Goal: Task Accomplishment & Management: Use online tool/utility

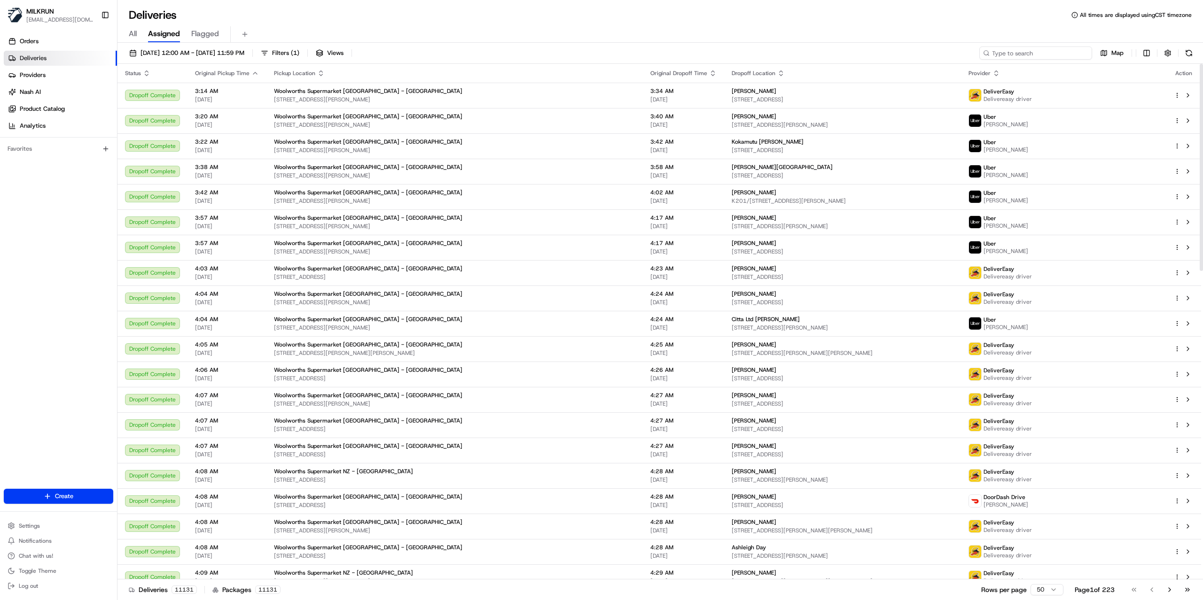
click at [1037, 55] on input at bounding box center [1035, 53] width 113 height 13
paste input "3cf36bcf-3198-4bbf-b333-d2bebc10b61c"
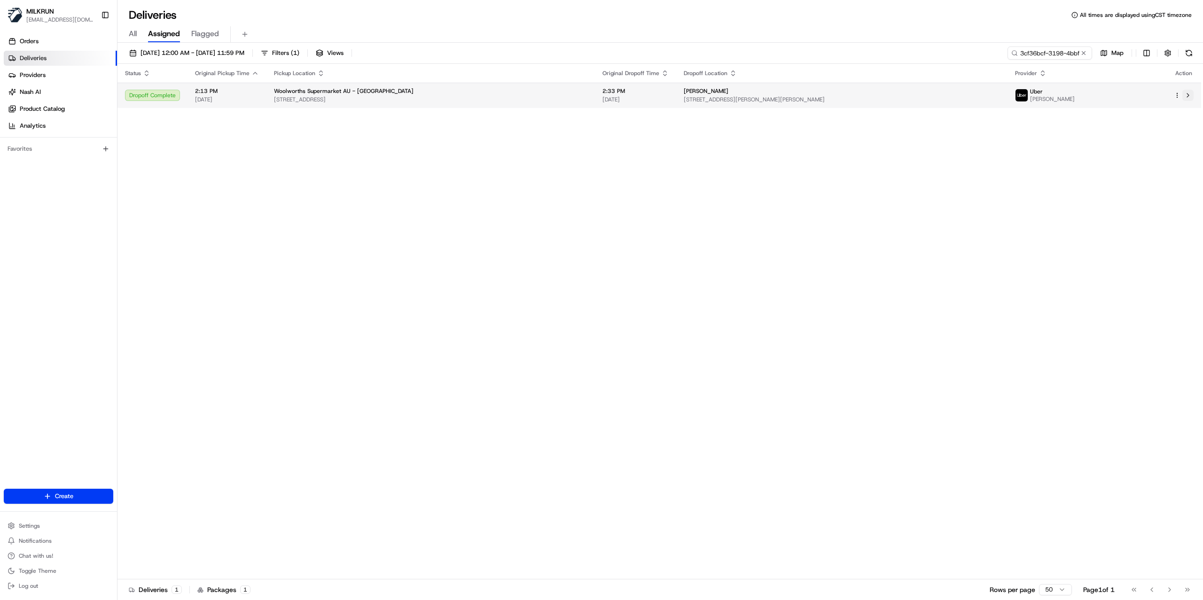
click at [1192, 98] on button at bounding box center [1187, 95] width 11 height 11
click at [1058, 51] on input "3cf36bcf-3198-4bbf-b333-d2bebc10b61c" at bounding box center [1035, 53] width 113 height 13
paste input "9ba9b05e-30e8-4331-b445-c83816aecc0f"
type input "9ba9b05e-30e8-4331-b445-c83816aecc0f"
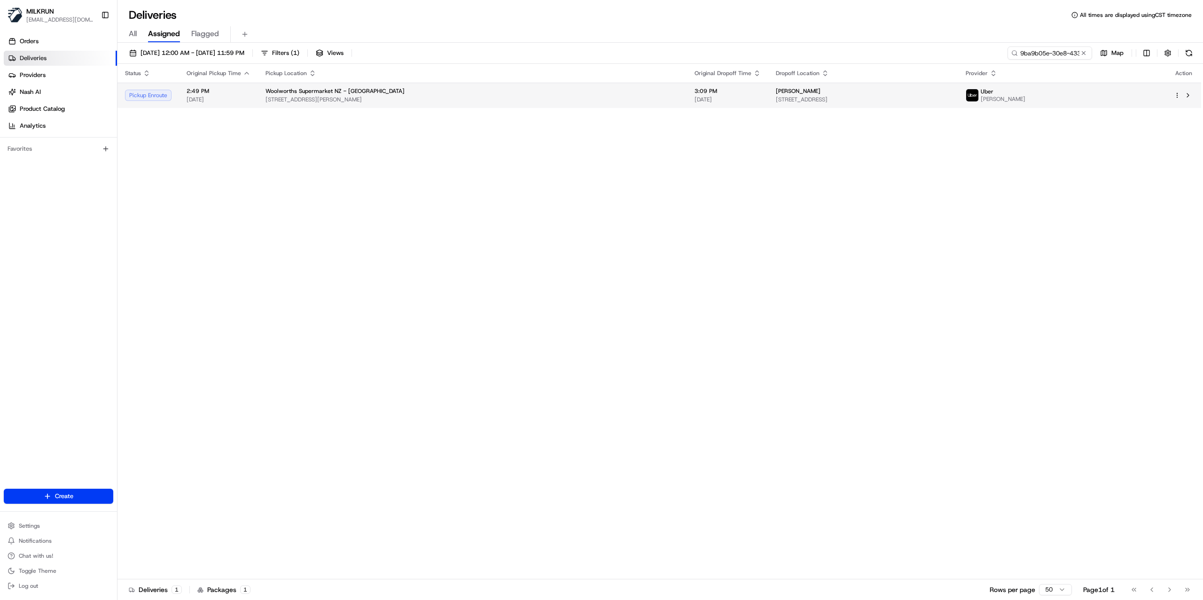
click at [845, 86] on td "Duane Wilkins 121 Karori Road, Karori, Wellington Region 6012, NZ" at bounding box center [863, 95] width 190 height 25
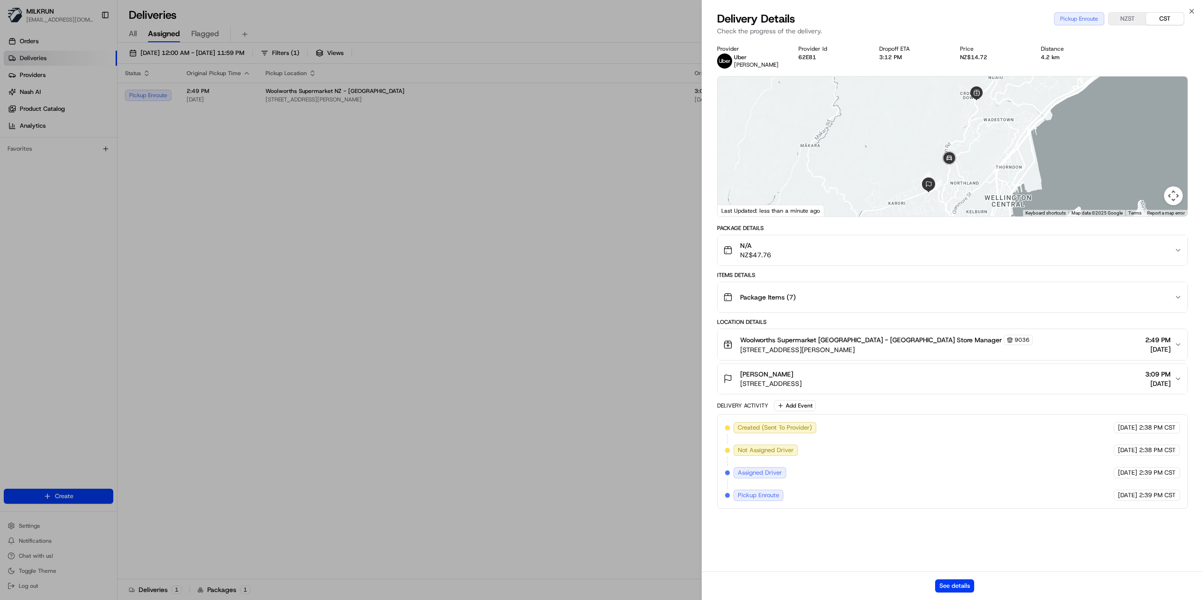
click at [962, 593] on div "See details" at bounding box center [952, 586] width 501 height 29
click at [959, 582] on button "See details" at bounding box center [954, 586] width 39 height 13
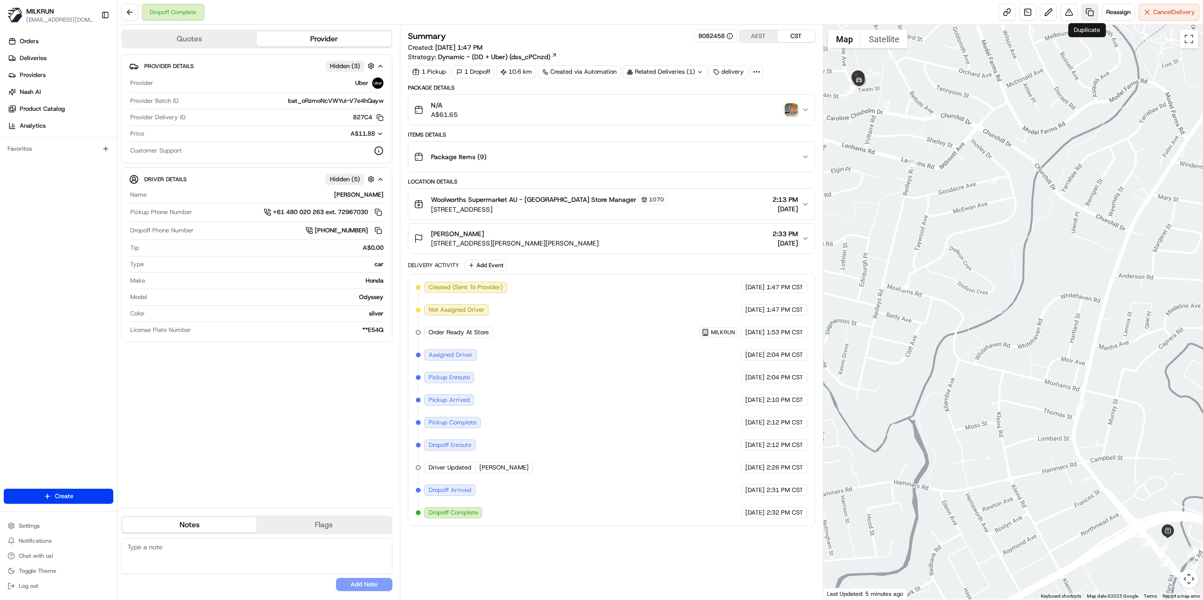
click at [1091, 15] on link at bounding box center [1089, 12] width 17 height 17
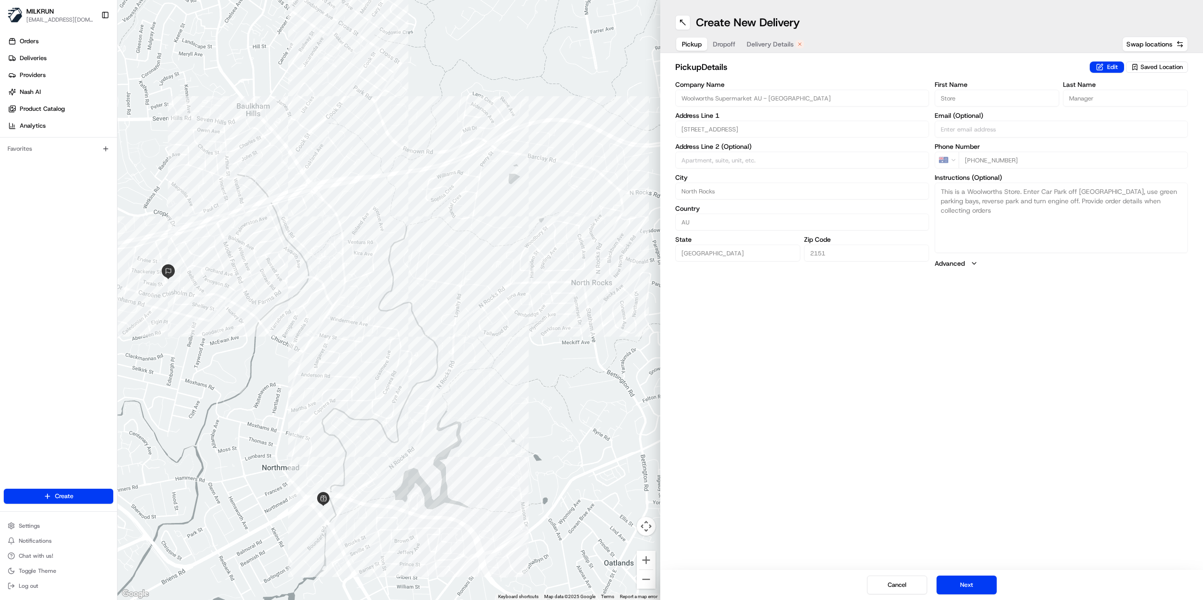
click at [774, 32] on div "Create New Delivery Pickup Dropoff Delivery Details Swap locations" at bounding box center [931, 26] width 543 height 53
click at [775, 40] on span "Delivery Details" at bounding box center [770, 43] width 47 height 9
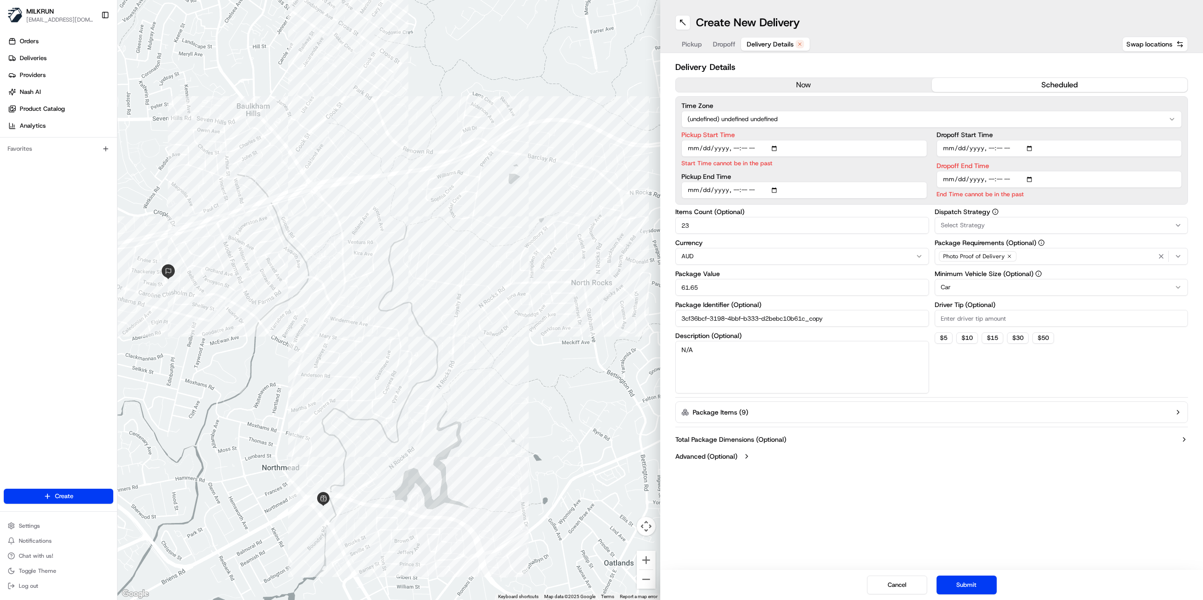
click at [789, 83] on button "now" at bounding box center [804, 85] width 256 height 14
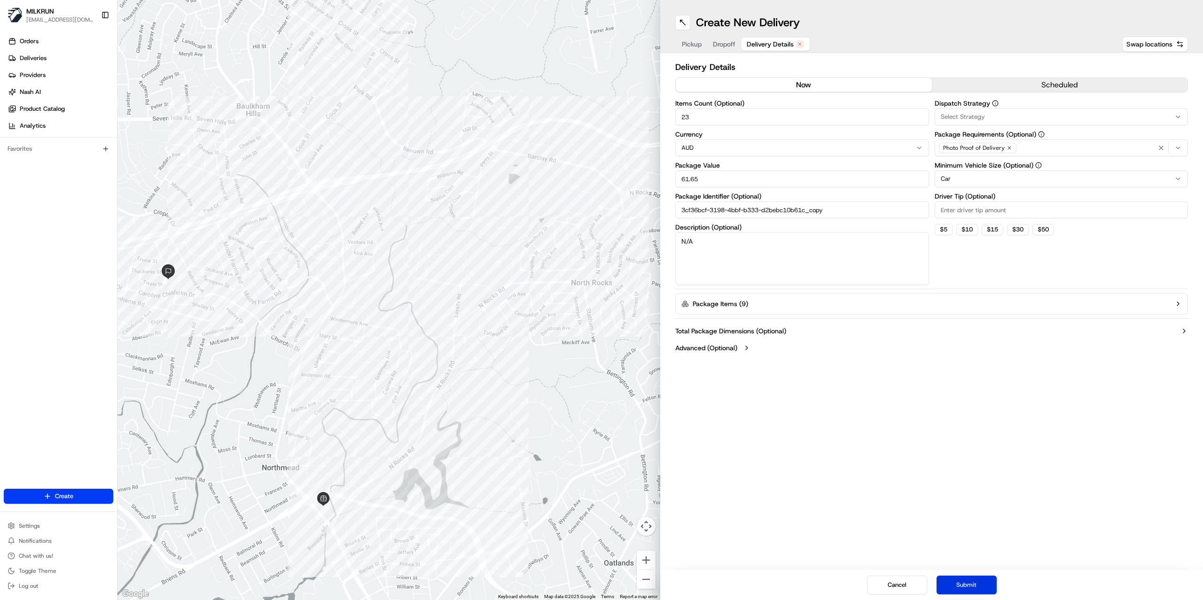
click at [974, 580] on button "Submit" at bounding box center [966, 585] width 60 height 19
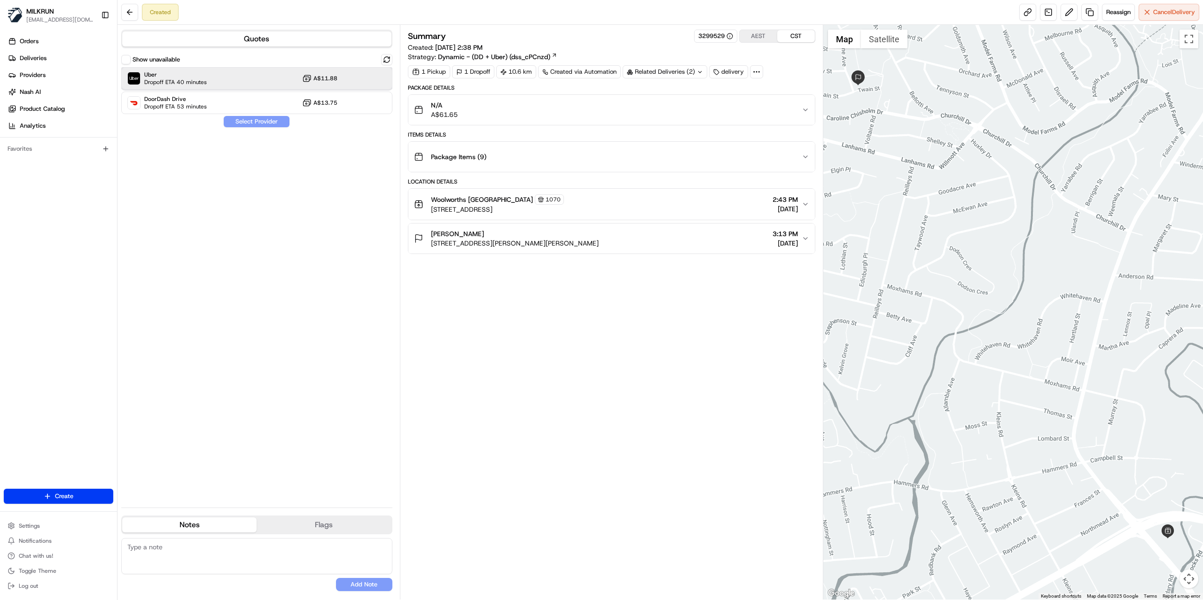
click at [229, 85] on div "Uber Dropoff ETA 40 minutes A$11.88" at bounding box center [256, 78] width 271 height 23
click at [258, 126] on button "Assign Provider" at bounding box center [256, 121] width 67 height 11
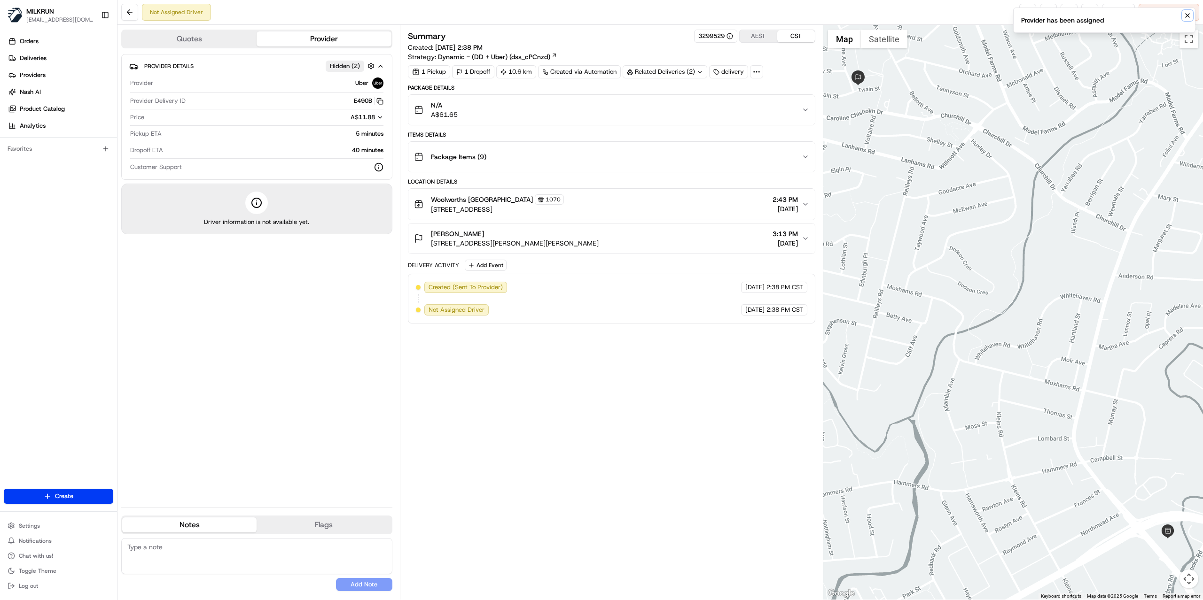
click at [1186, 12] on icon "Notifications (F8)" at bounding box center [1187, 16] width 8 height 8
click at [1019, 10] on link at bounding box center [1027, 12] width 17 height 17
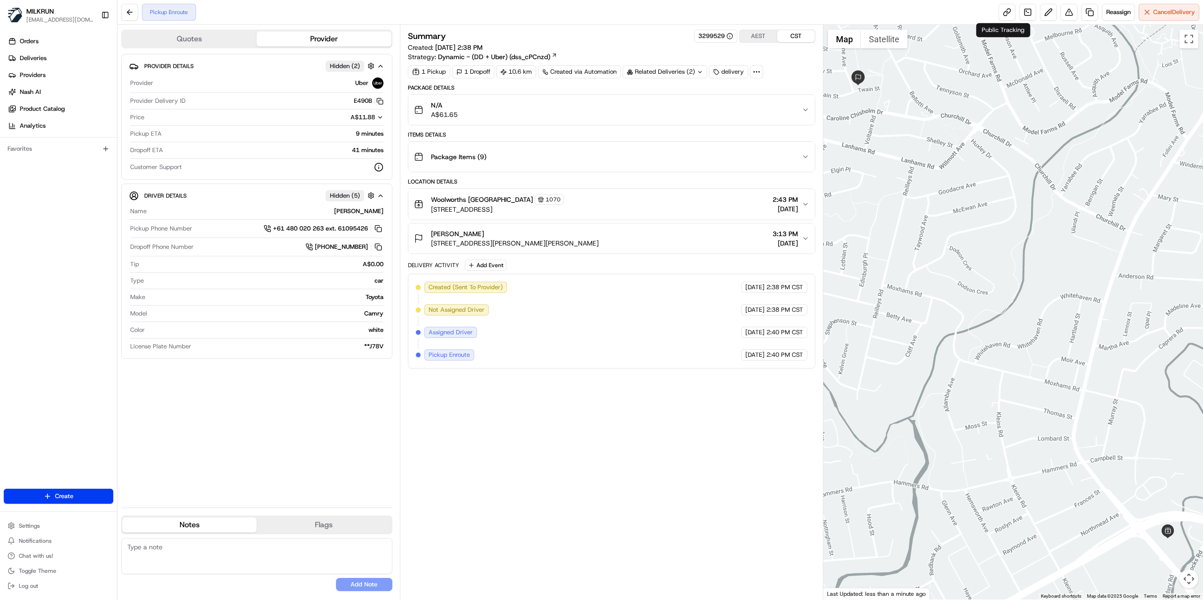
drag, startPoint x: 584, startPoint y: 427, endPoint x: 598, endPoint y: 238, distance: 189.3
click at [584, 423] on div "Summary 3299529 AEST CST Created: [DATE] 2:38 PM Strategy: Dynamic - (DD + Uber…" at bounding box center [611, 313] width 407 height 566
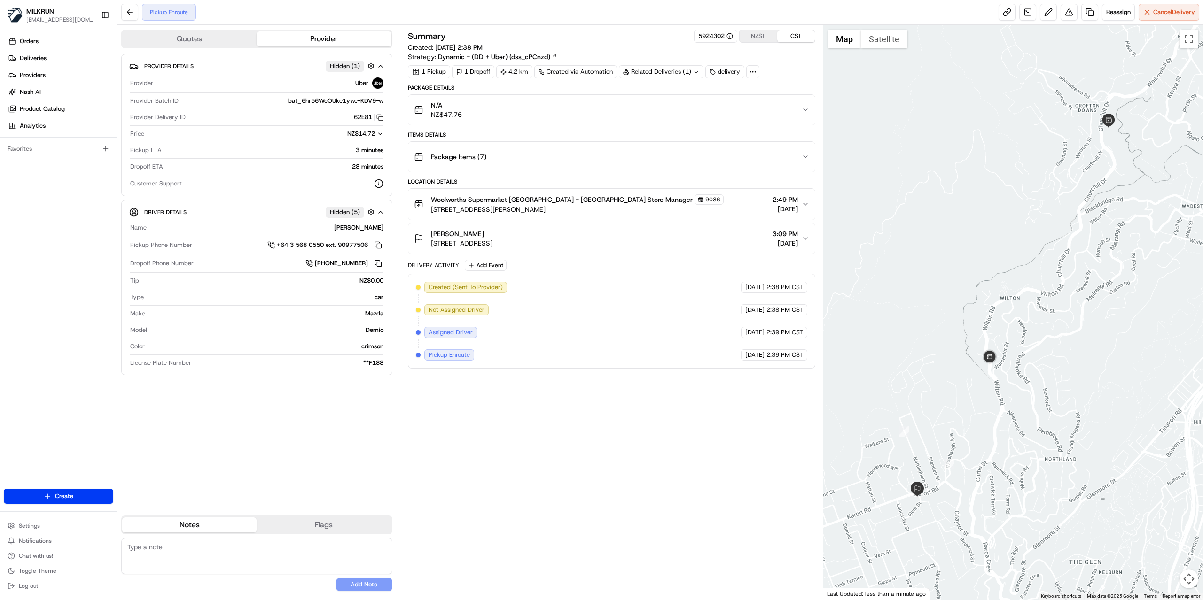
click at [688, 466] on div "Summary 5924302 NZST CST Created: [DATE] 2:38 PM Strategy: Dynamic - (DD + Uber…" at bounding box center [611, 313] width 407 height 566
click at [1171, 13] on span "Cancel Delivery" at bounding box center [1174, 12] width 42 height 8
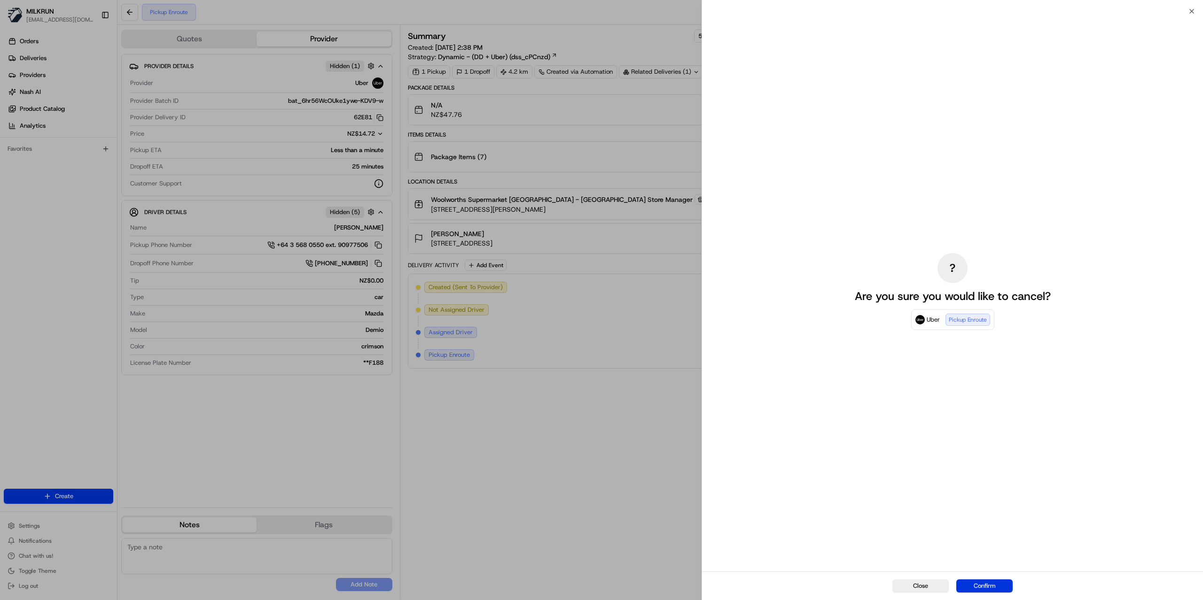
click at [997, 590] on button "Confirm" at bounding box center [984, 586] width 56 height 13
